Goal: Task Accomplishment & Management: Use online tool/utility

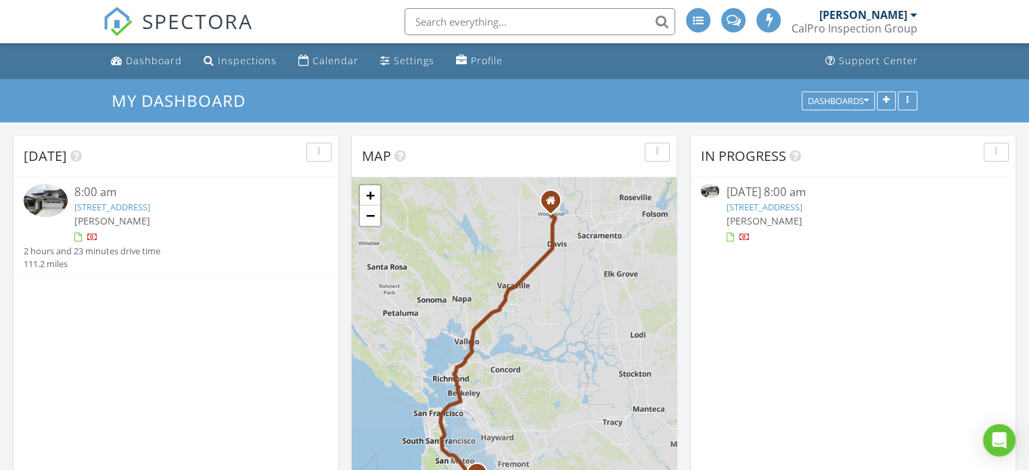
scroll to position [6, 7]
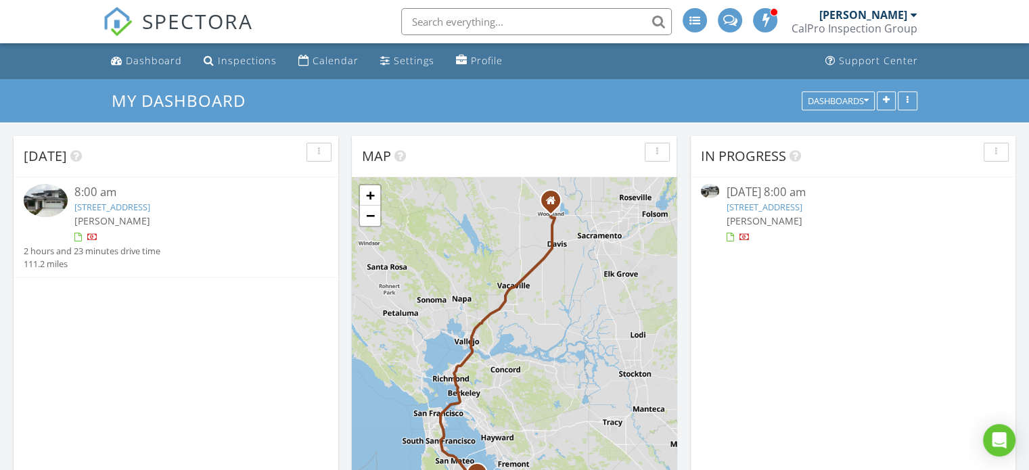
click at [150, 208] on link "950 Lucky Ave, Menlo Park, CA 94025" at bounding box center [112, 207] width 76 height 12
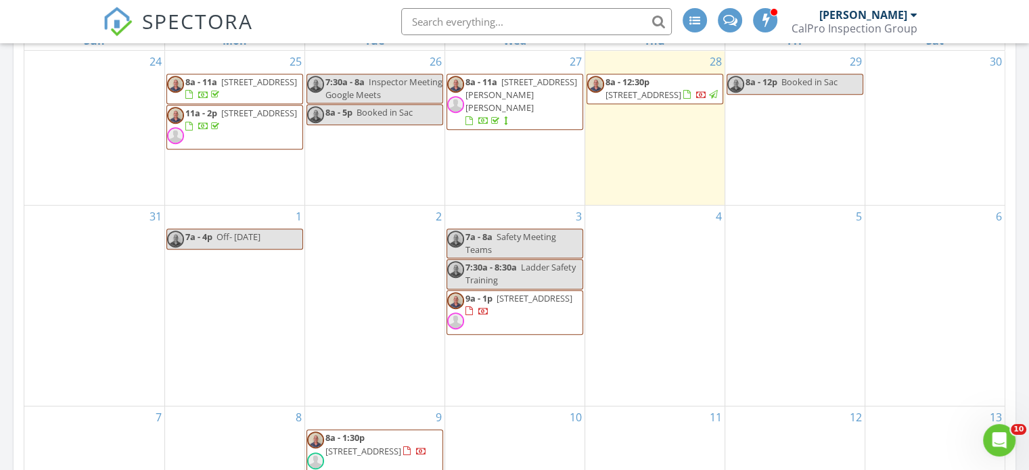
scroll to position [609, 0]
click at [913, 13] on div at bounding box center [914, 14] width 7 height 11
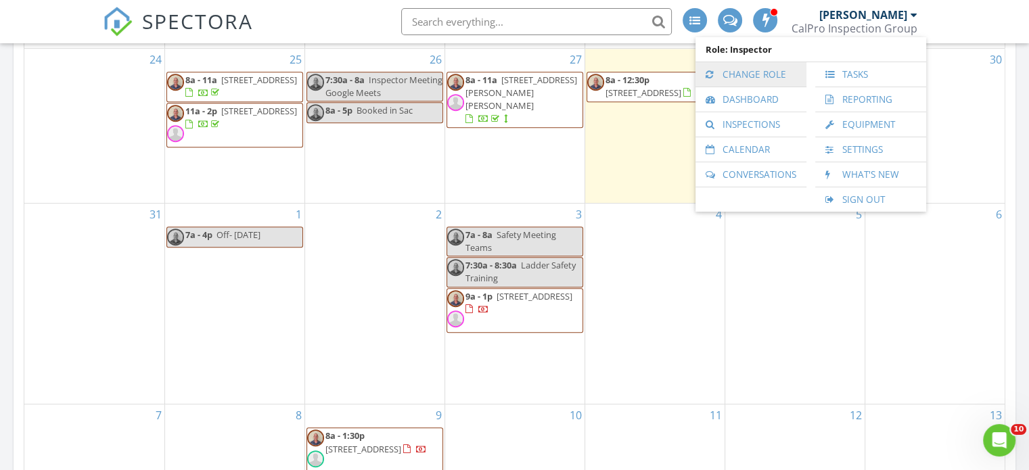
click at [743, 74] on link "Change Role" at bounding box center [750, 74] width 97 height 24
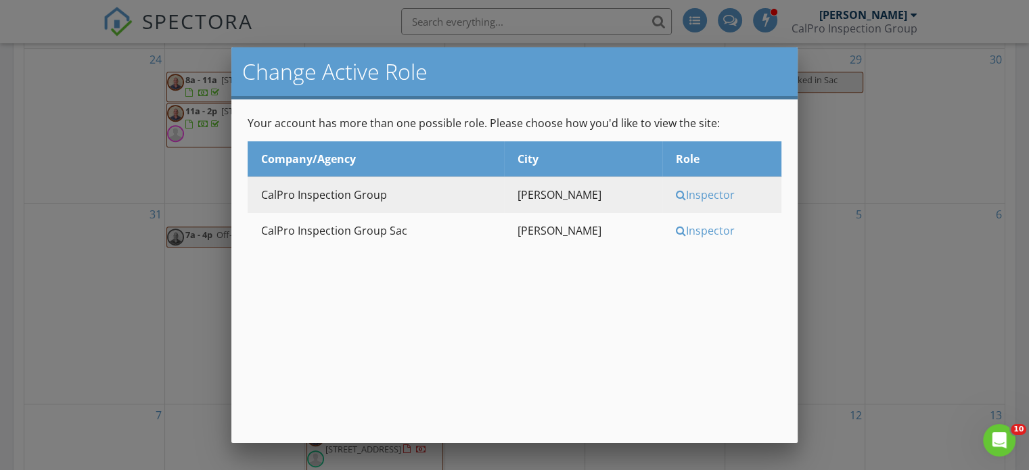
click at [687, 227] on div "Inspector" at bounding box center [727, 230] width 102 height 15
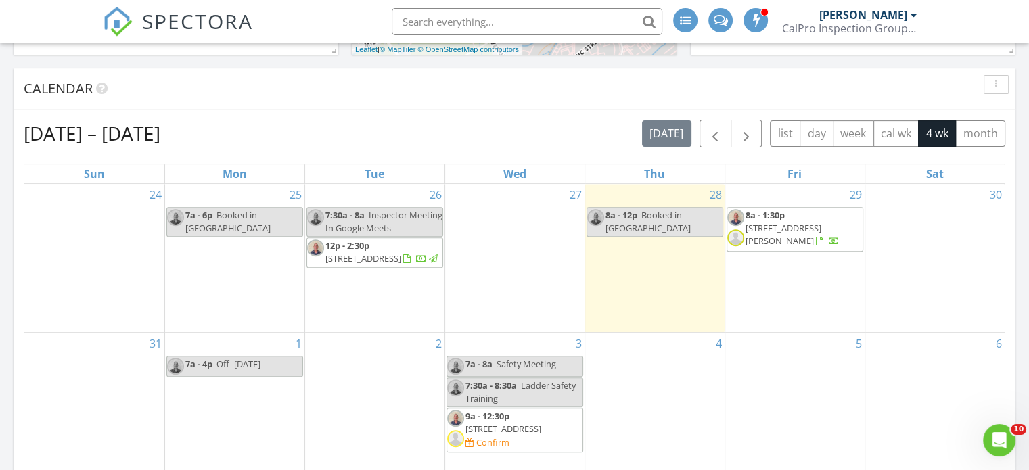
scroll to position [541, 0]
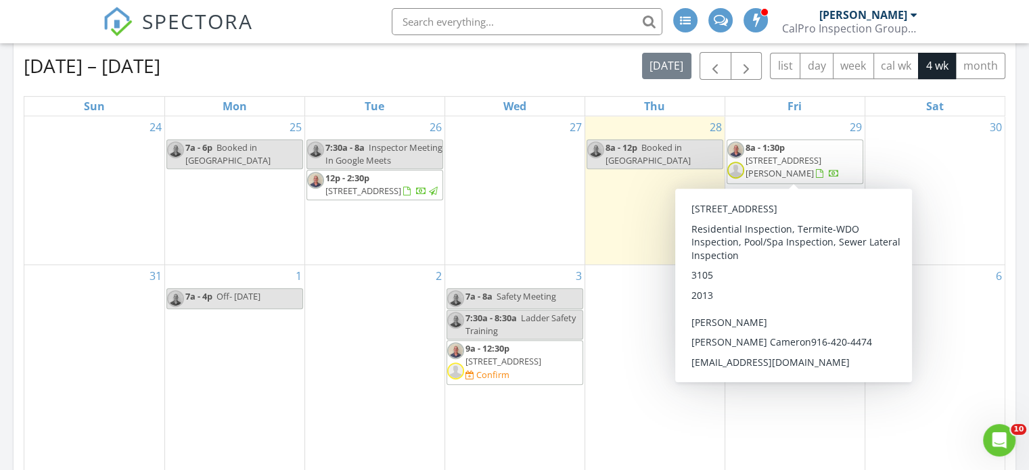
click at [779, 157] on span "5394 Otter Pond Way, Rancho Cordova 95742" at bounding box center [784, 166] width 76 height 25
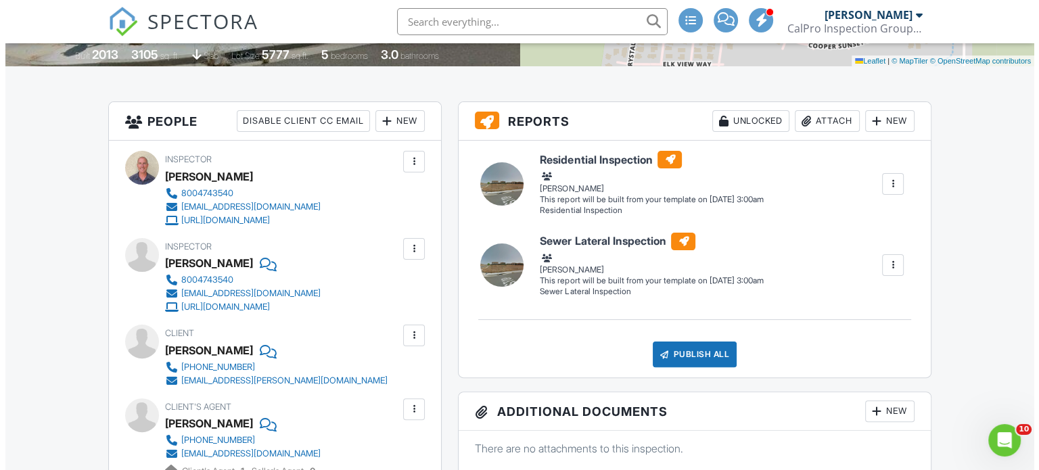
scroll to position [271, 0]
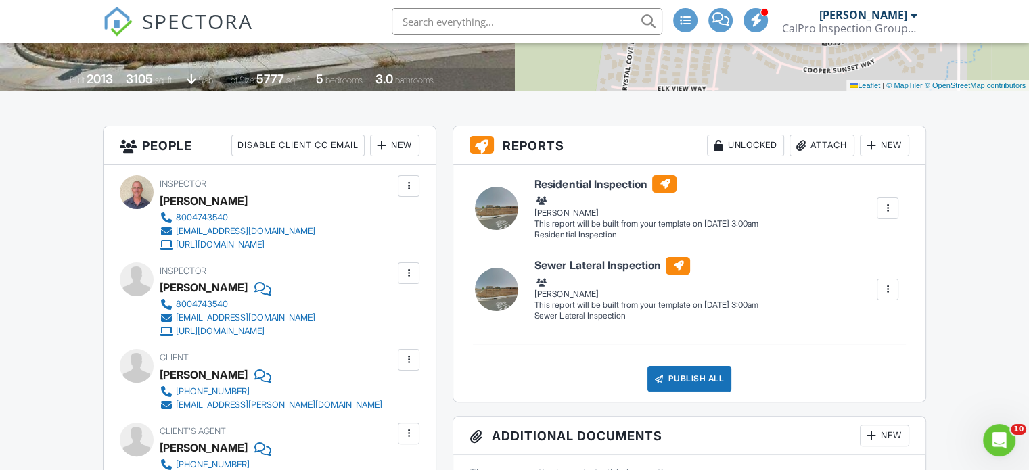
click at [887, 147] on div "New" at bounding box center [884, 146] width 49 height 22
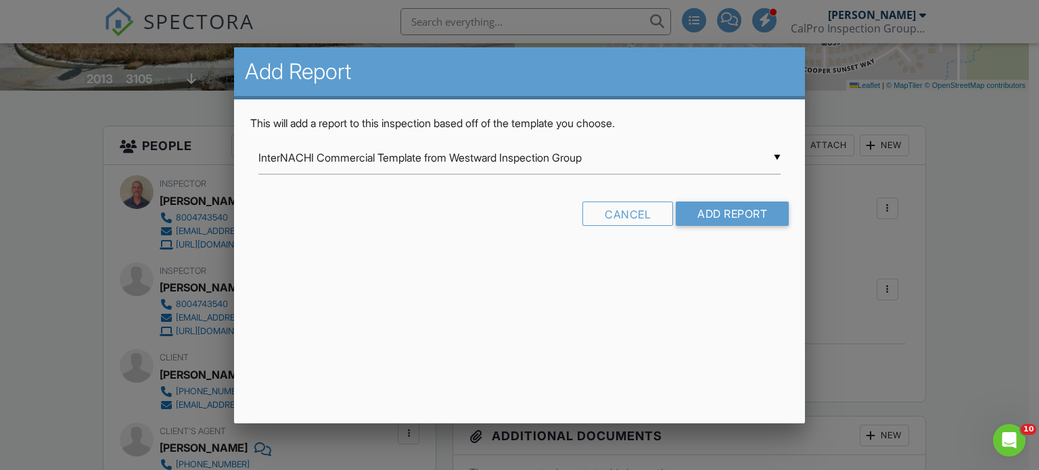
click at [777, 155] on div "▼ InterNACHI Commercial Template from Westward Inspection Group InterNACHI Comm…" at bounding box center [519, 157] width 523 height 33
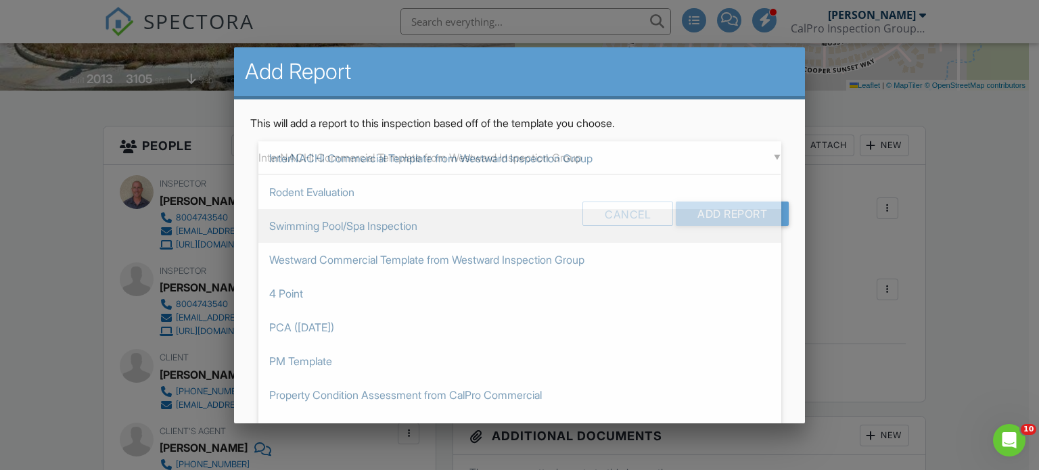
click at [328, 221] on span "Swimming Pool/Spa Inspection" at bounding box center [519, 226] width 523 height 34
type input "Swimming Pool/Spa Inspection"
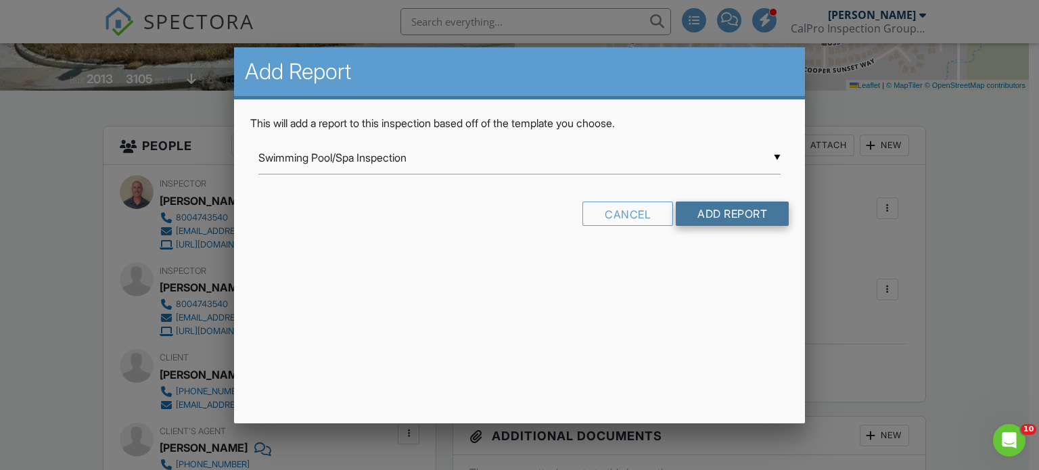
click at [719, 207] on input "Add Report" at bounding box center [732, 214] width 113 height 24
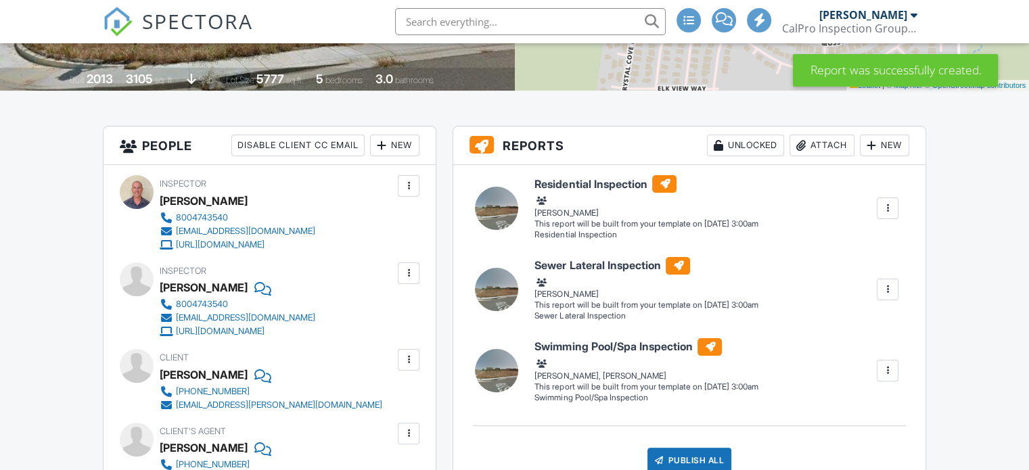
scroll to position [271, 0]
click at [889, 205] on div at bounding box center [888, 209] width 14 height 14
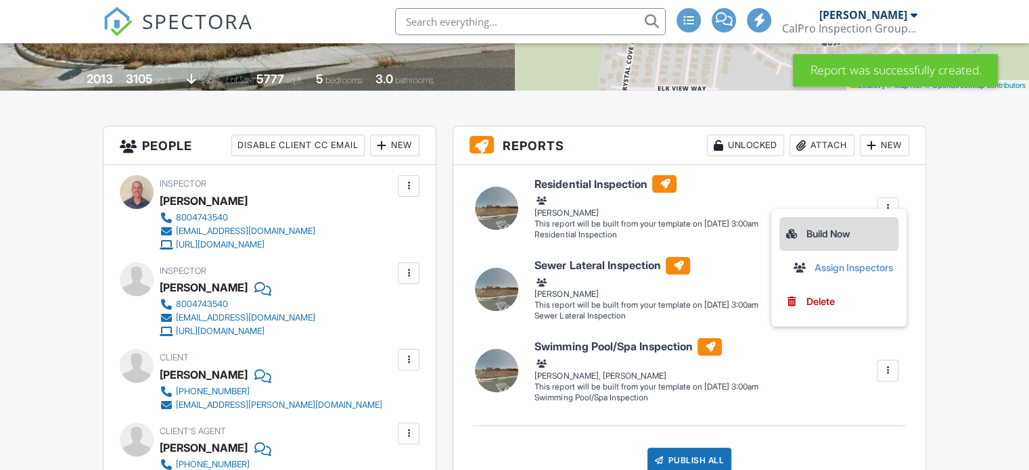
click at [831, 233] on div "Build Now" at bounding box center [839, 234] width 108 height 16
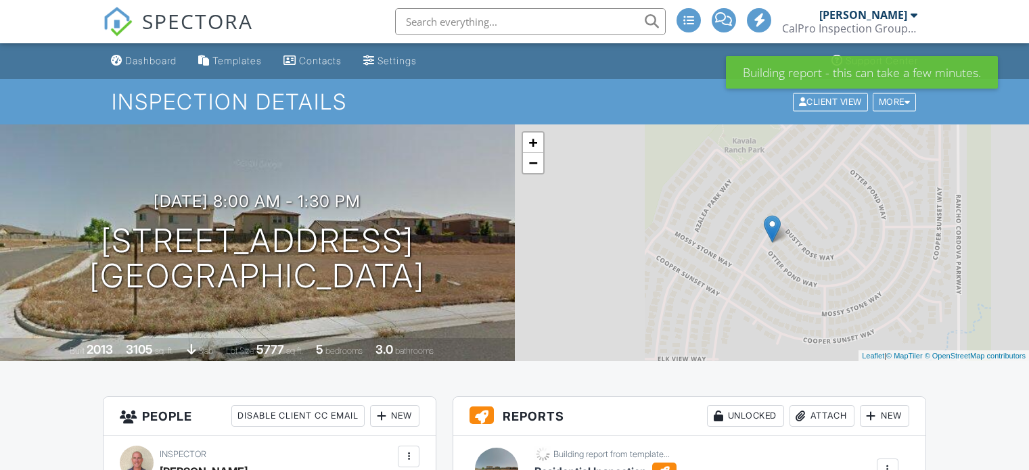
scroll to position [271, 0]
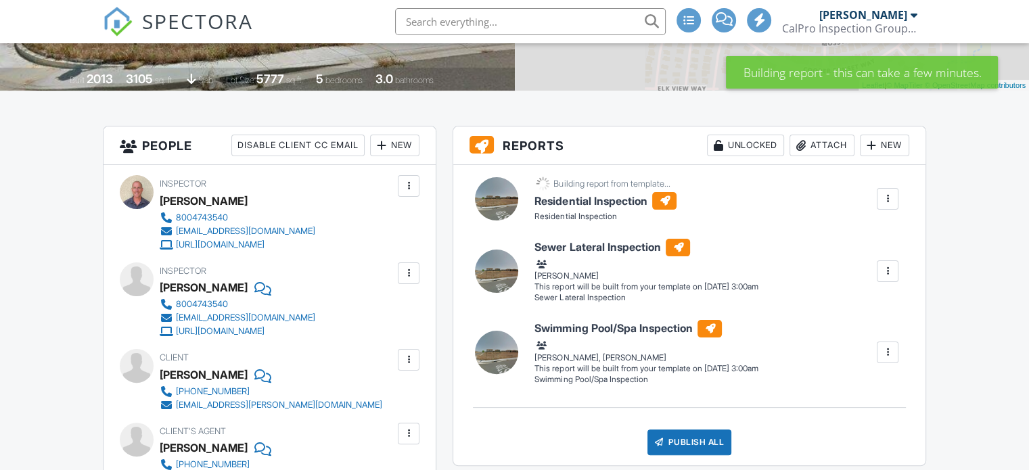
click at [888, 270] on div at bounding box center [888, 272] width 14 height 14
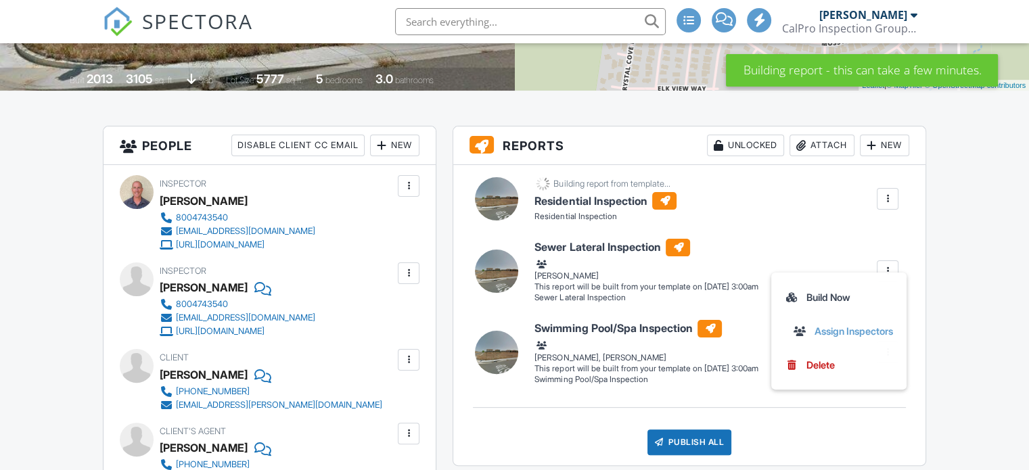
scroll to position [0, 0]
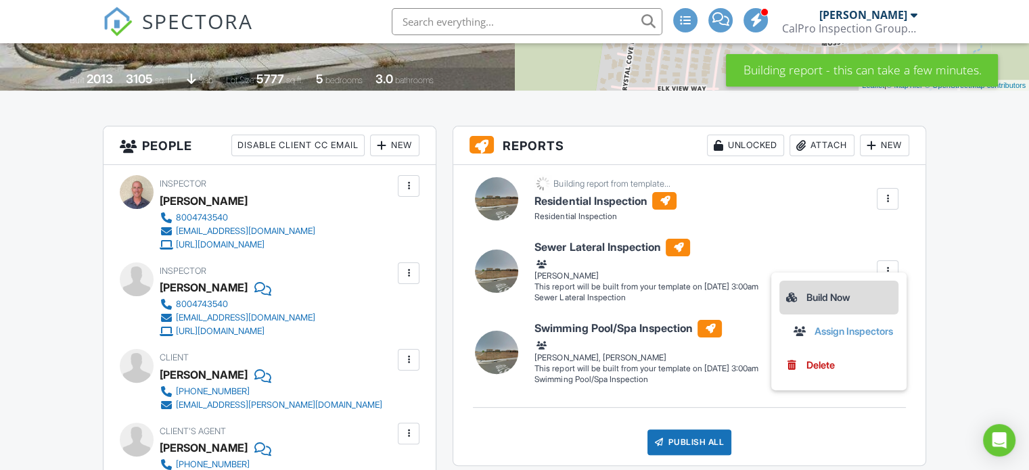
click at [825, 294] on div "Build Now" at bounding box center [839, 298] width 108 height 16
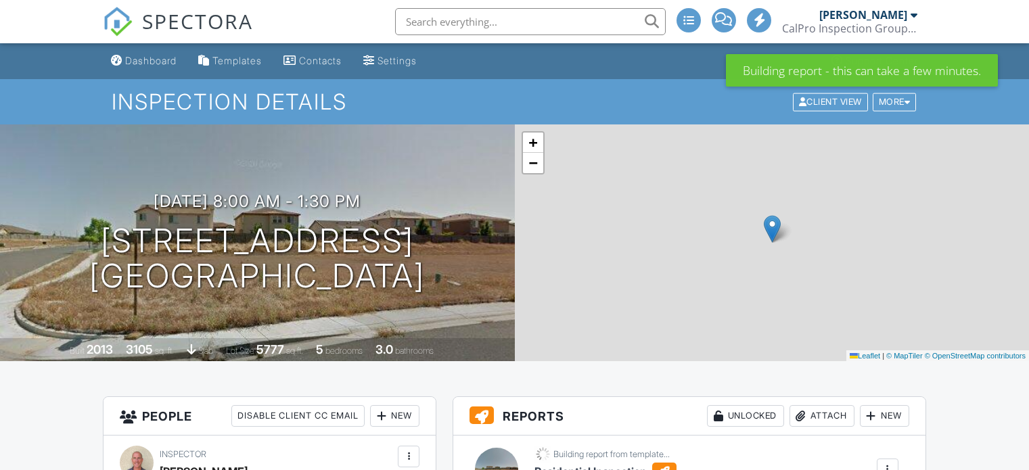
scroll to position [271, 0]
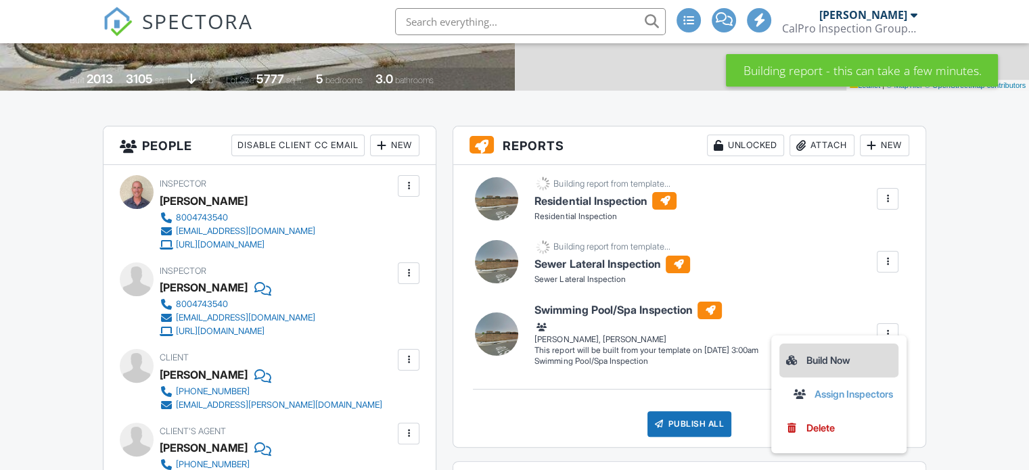
click at [823, 359] on div "Build Now" at bounding box center [839, 360] width 108 height 16
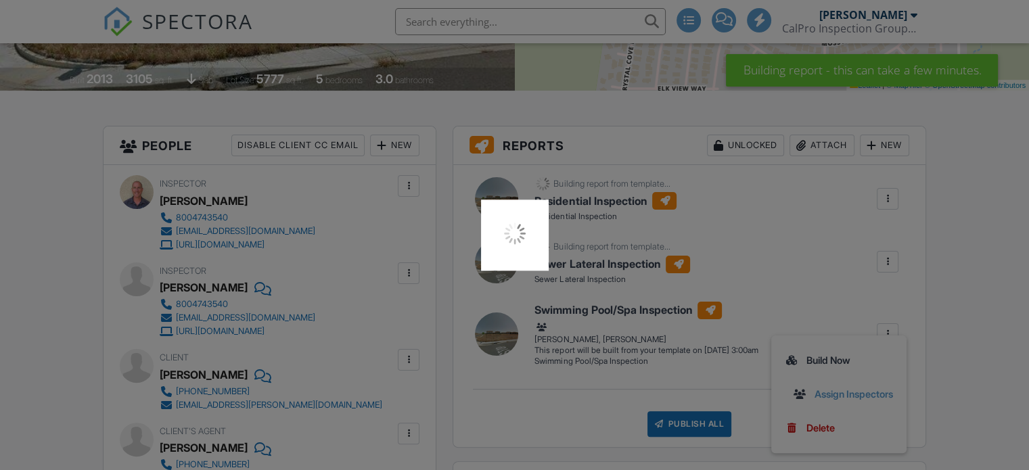
scroll to position [0, 0]
